Goal: Information Seeking & Learning: Learn about a topic

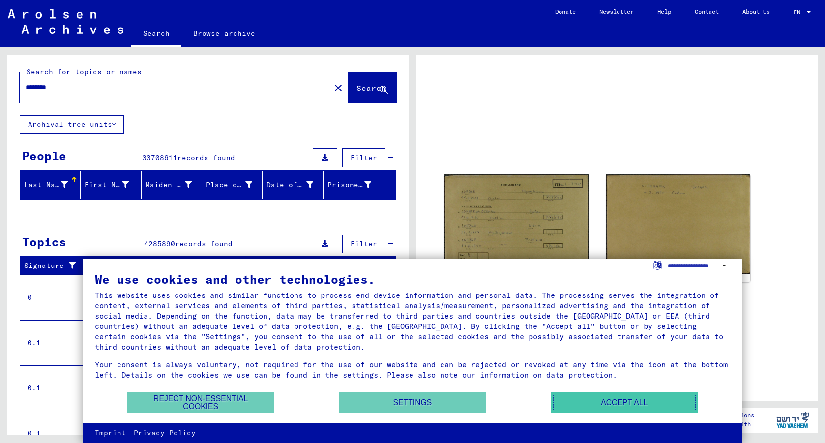
click at [637, 398] on button "Accept all" at bounding box center [625, 403] width 148 height 20
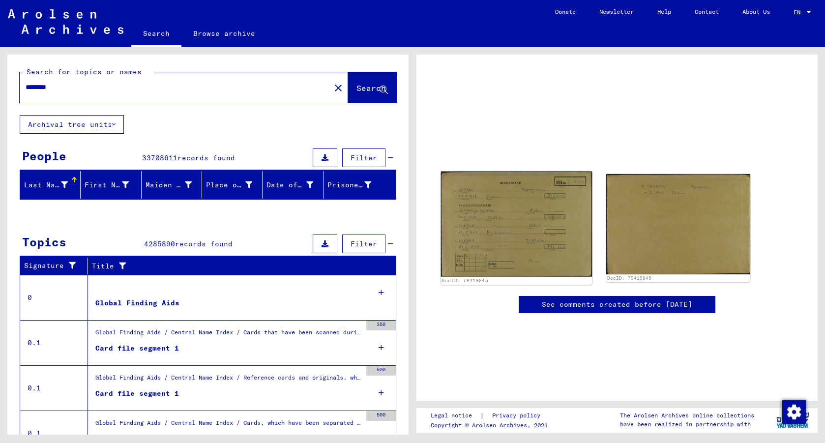
click at [515, 222] on img at bounding box center [516, 223] width 151 height 105
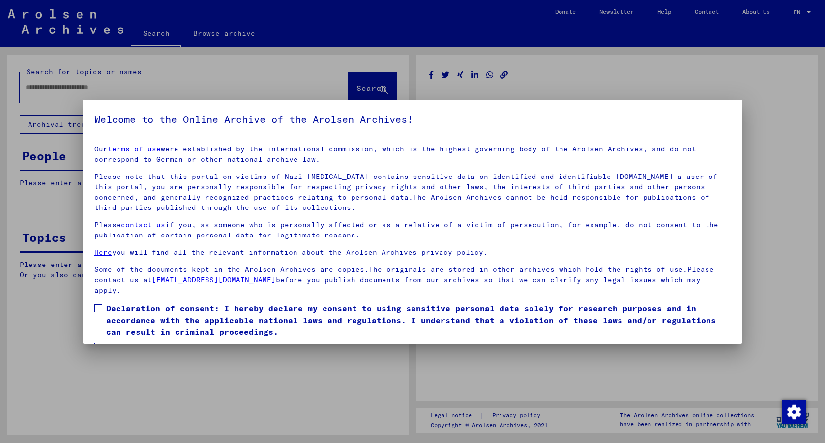
type input "********"
click at [452, 260] on div "Our terms of use were established by the international commission, which is the…" at bounding box center [412, 219] width 636 height 151
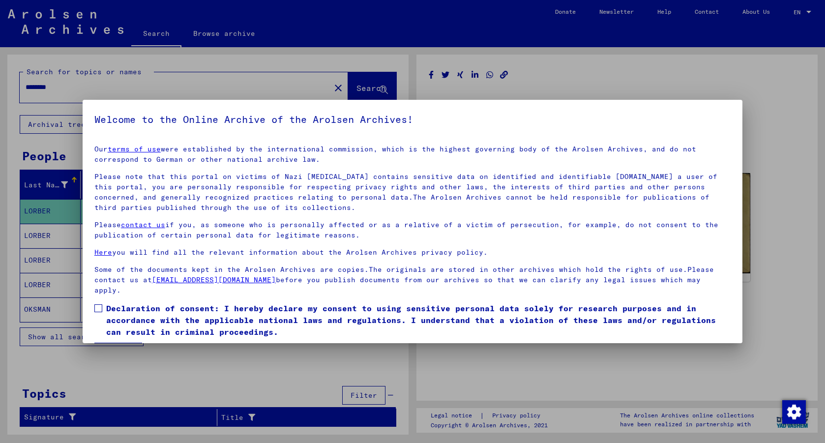
click at [814, 225] on div at bounding box center [412, 221] width 825 height 443
click at [100, 304] on span at bounding box center [98, 308] width 8 height 8
click at [123, 343] on button "I agree" at bounding box center [118, 352] width 48 height 19
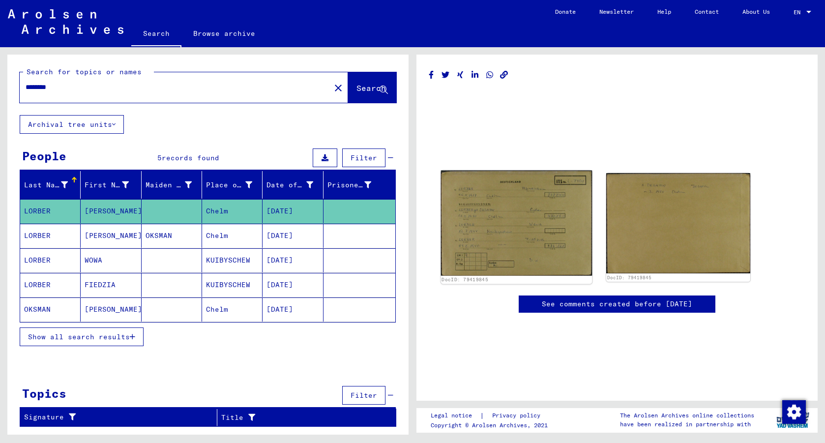
click at [532, 227] on img at bounding box center [516, 223] width 151 height 105
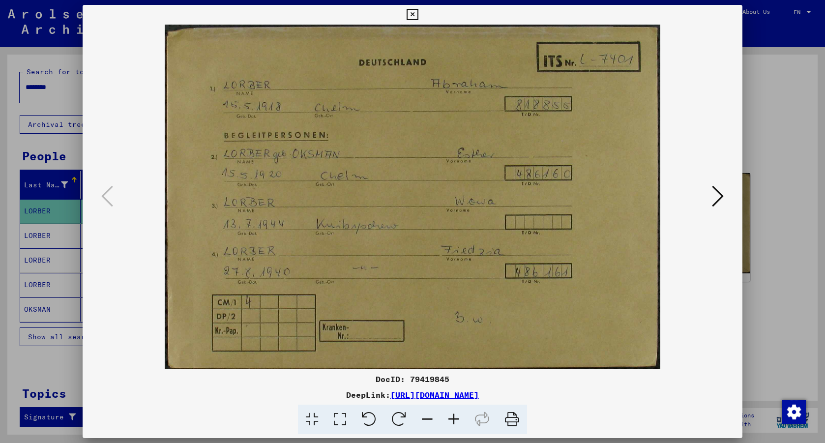
click at [719, 199] on icon at bounding box center [718, 196] width 12 height 24
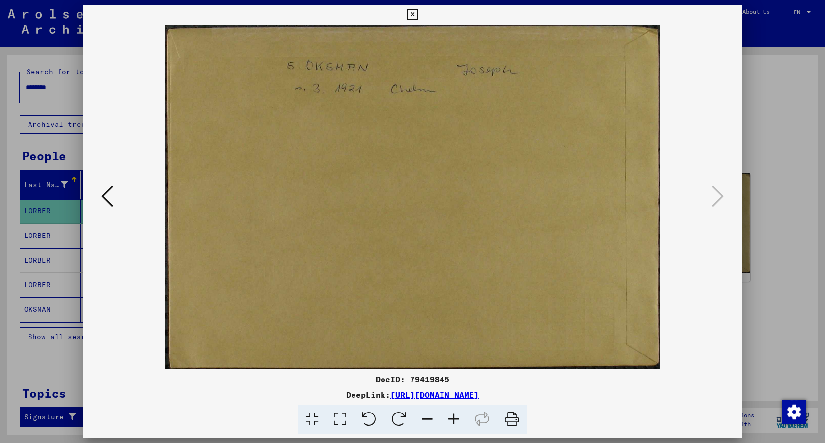
click at [106, 200] on icon at bounding box center [107, 196] width 12 height 24
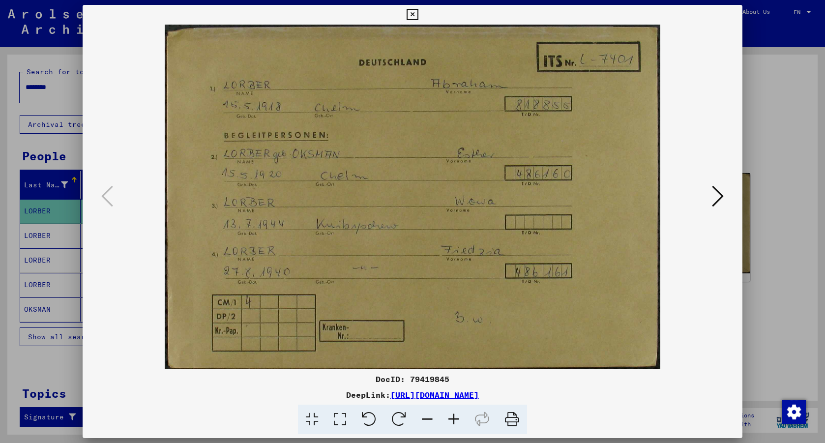
click at [789, 151] on div at bounding box center [412, 221] width 825 height 443
